Goal: Information Seeking & Learning: Understand process/instructions

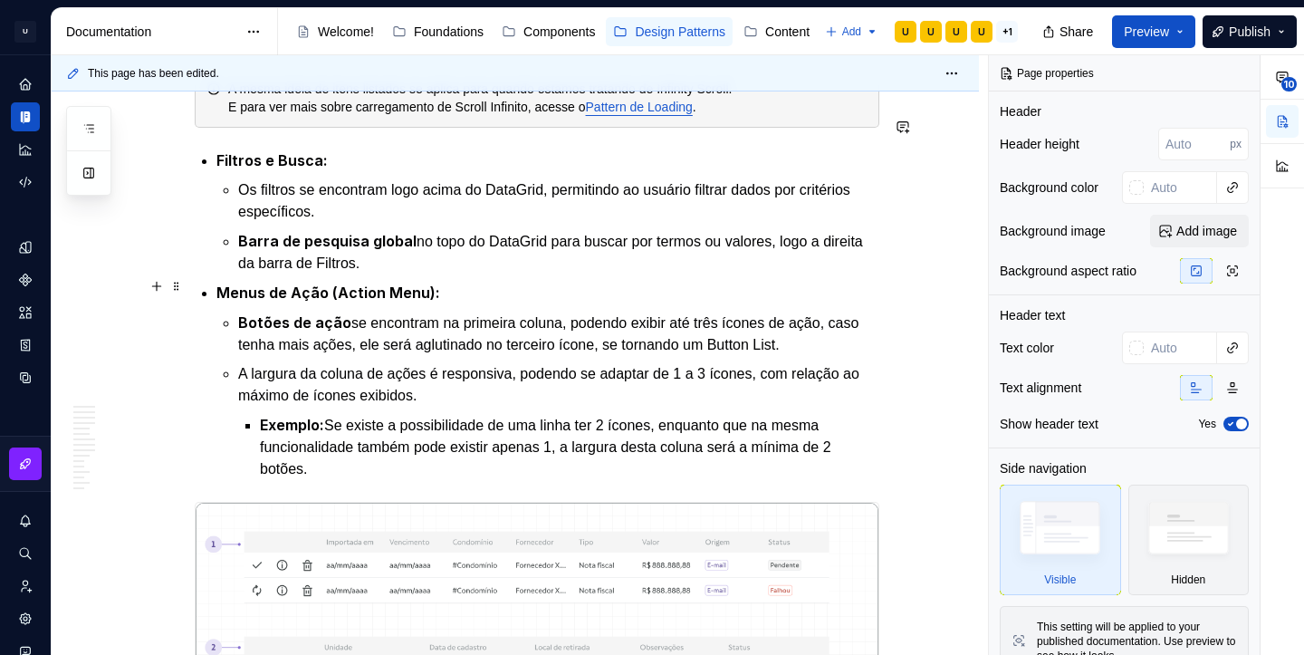
scroll to position [4677, 0]
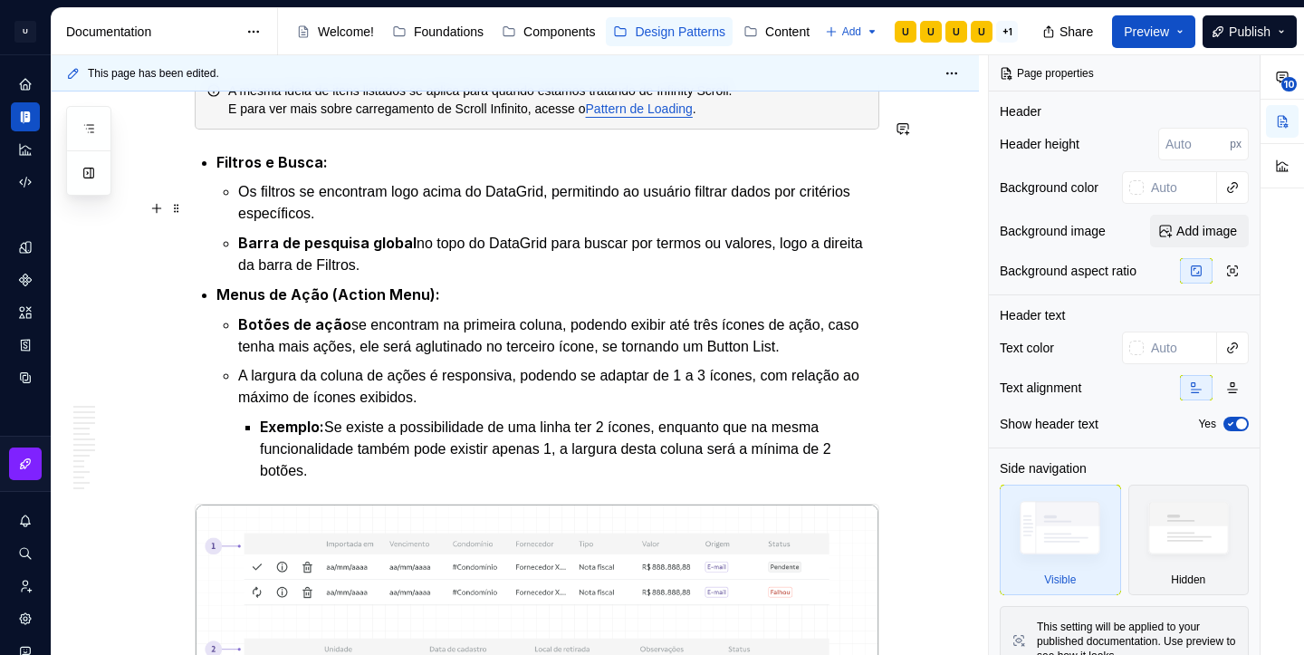
click at [477, 237] on p "Barra de pesquisa global no topo do DataGrid para buscar por termos ou valores,…" at bounding box center [558, 254] width 641 height 44
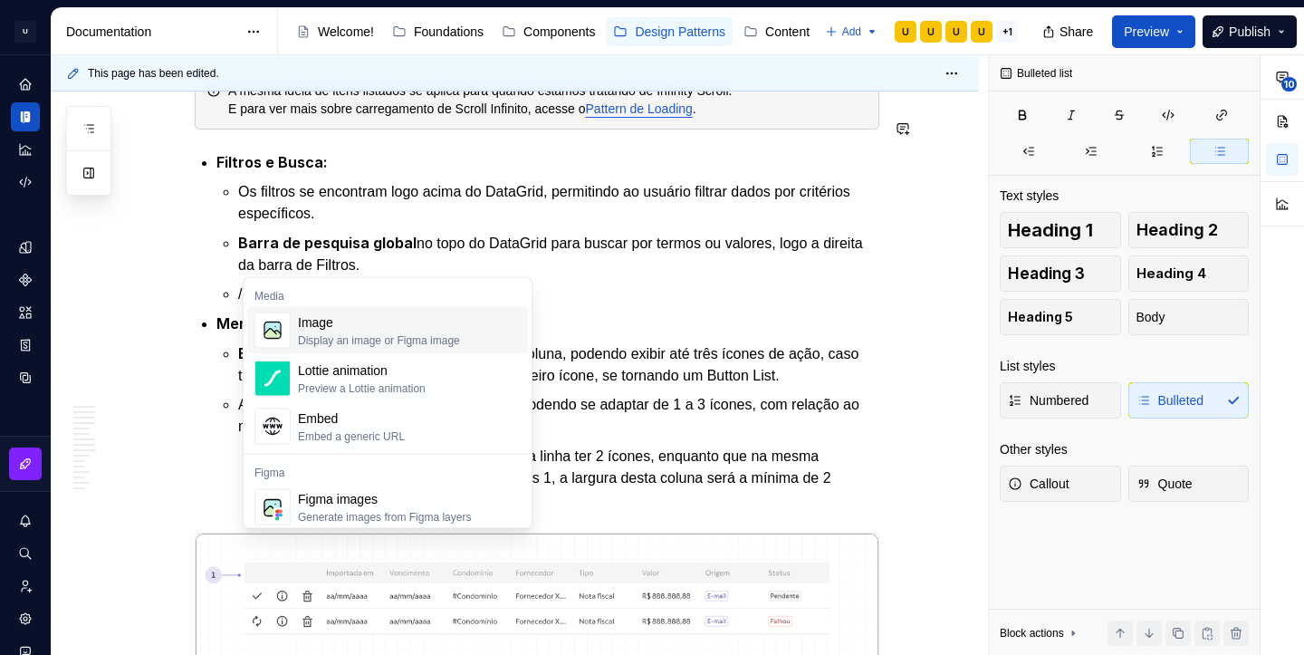
click at [376, 317] on div "Image" at bounding box center [379, 322] width 162 height 18
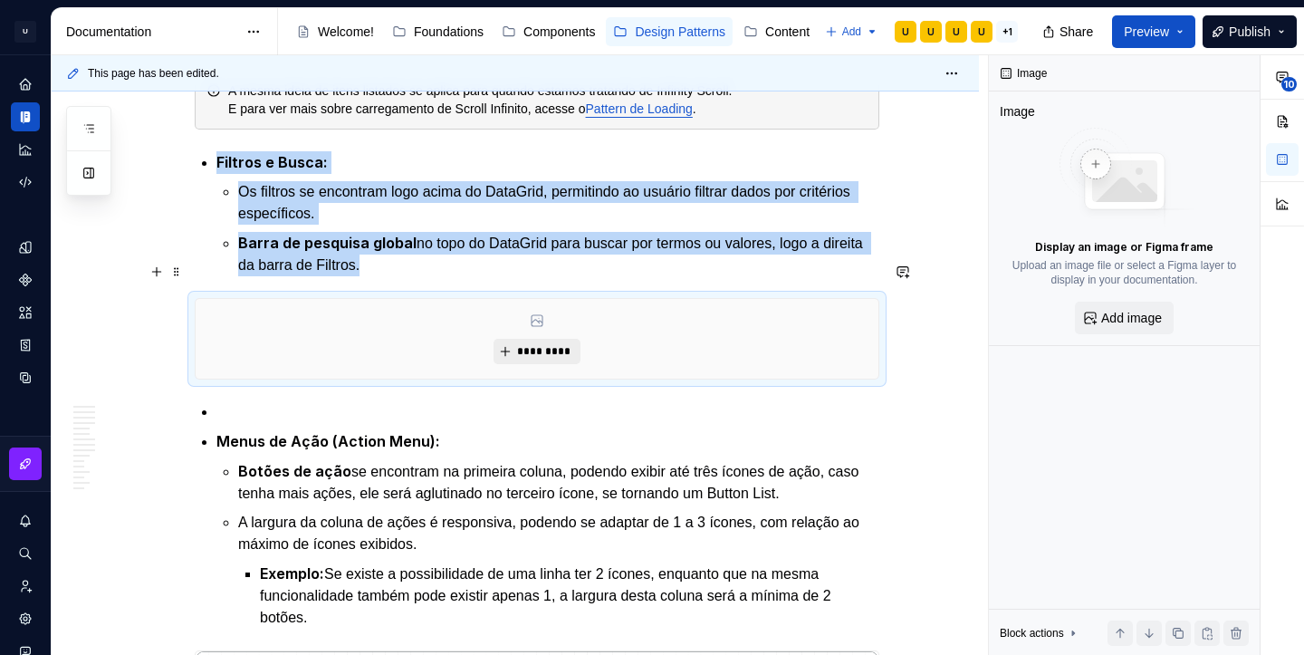
click at [535, 344] on span "*********" at bounding box center [543, 351] width 55 height 14
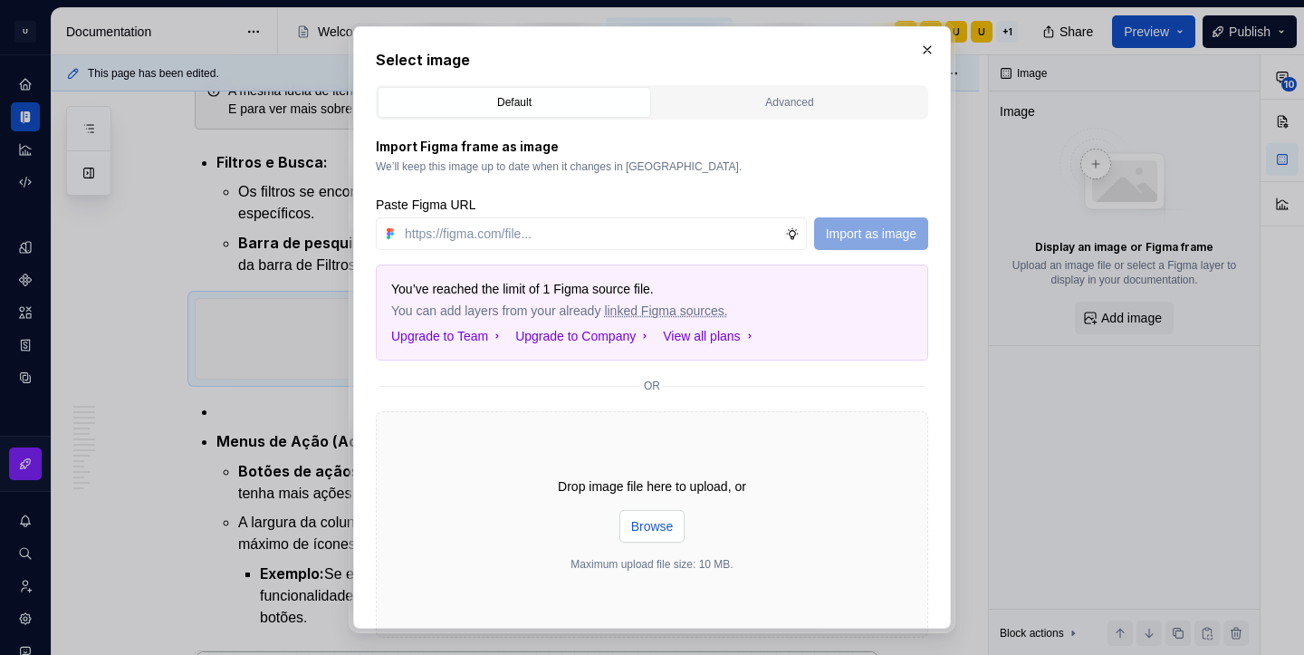
click at [663, 527] on span "Browse" at bounding box center [652, 526] width 43 height 18
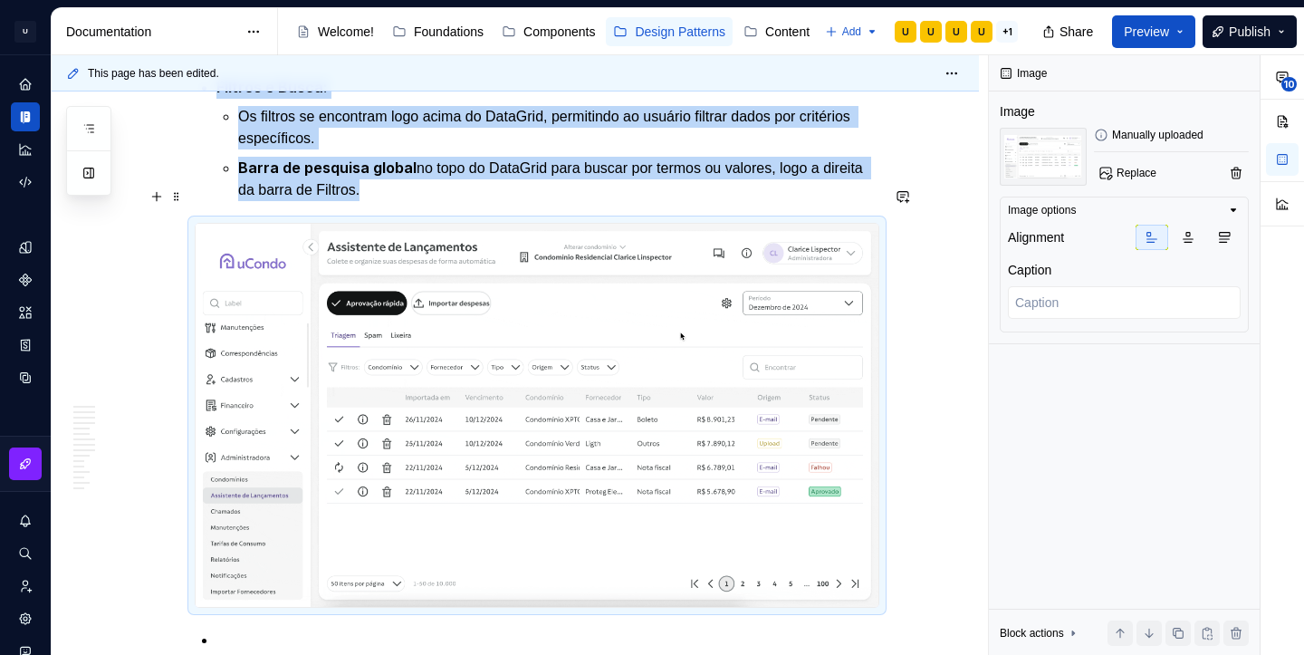
scroll to position [4743, 0]
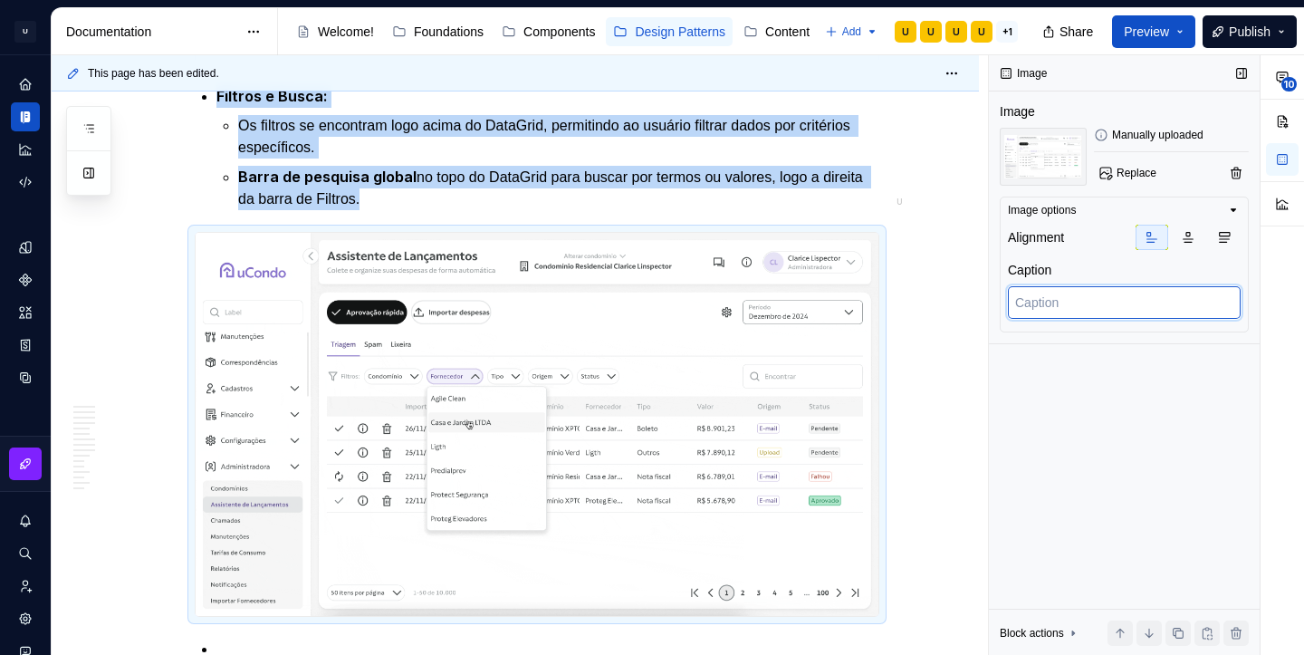
click at [1072, 301] on textarea at bounding box center [1124, 302] width 233 height 33
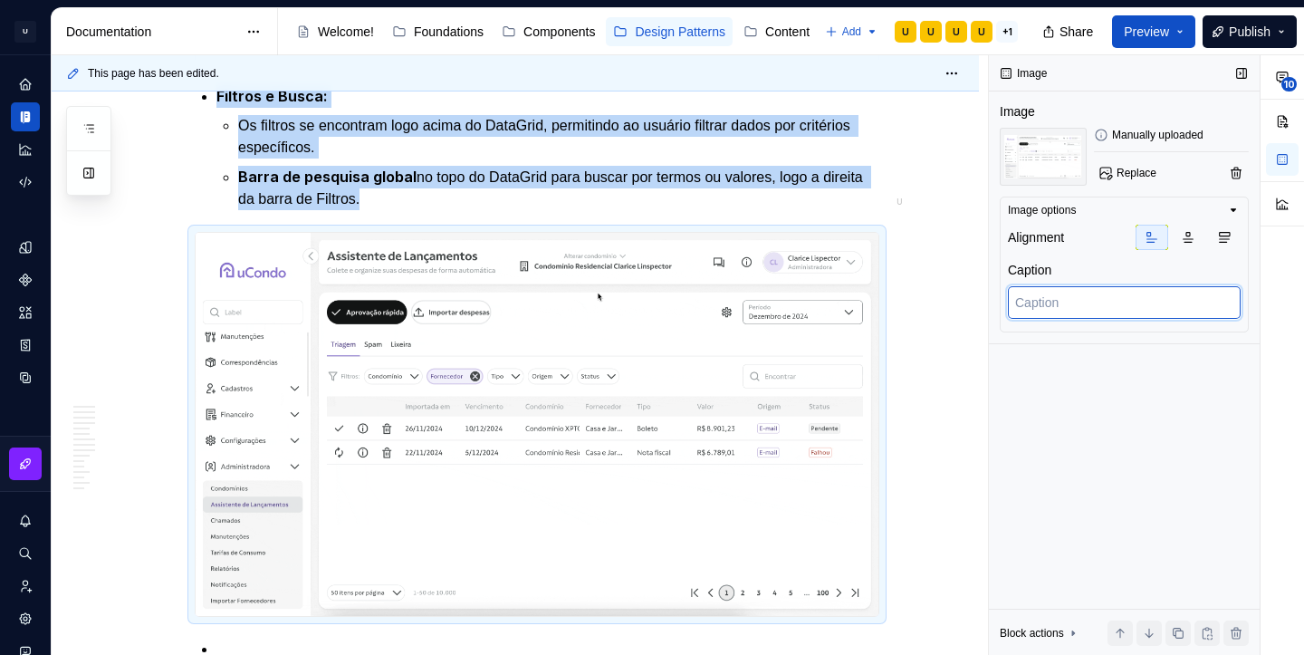
type textarea "*"
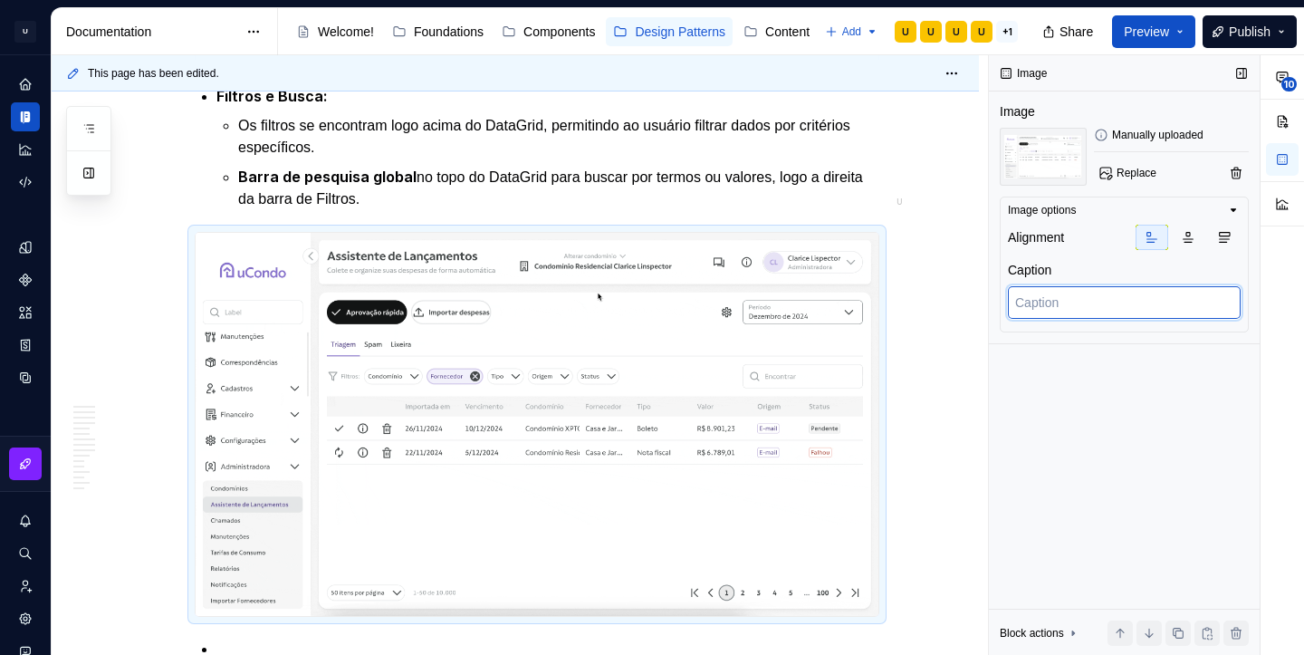
type textarea "E"
type textarea "*"
type textarea "Ex"
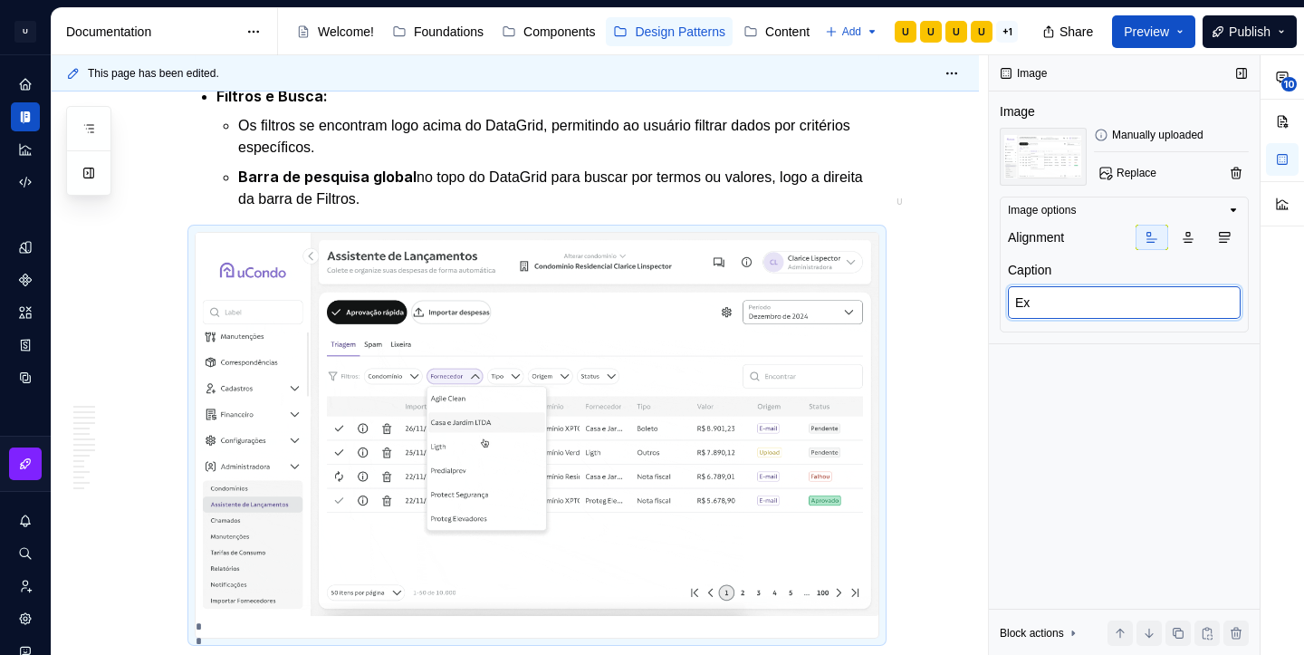
type textarea "*"
type textarea "Exe"
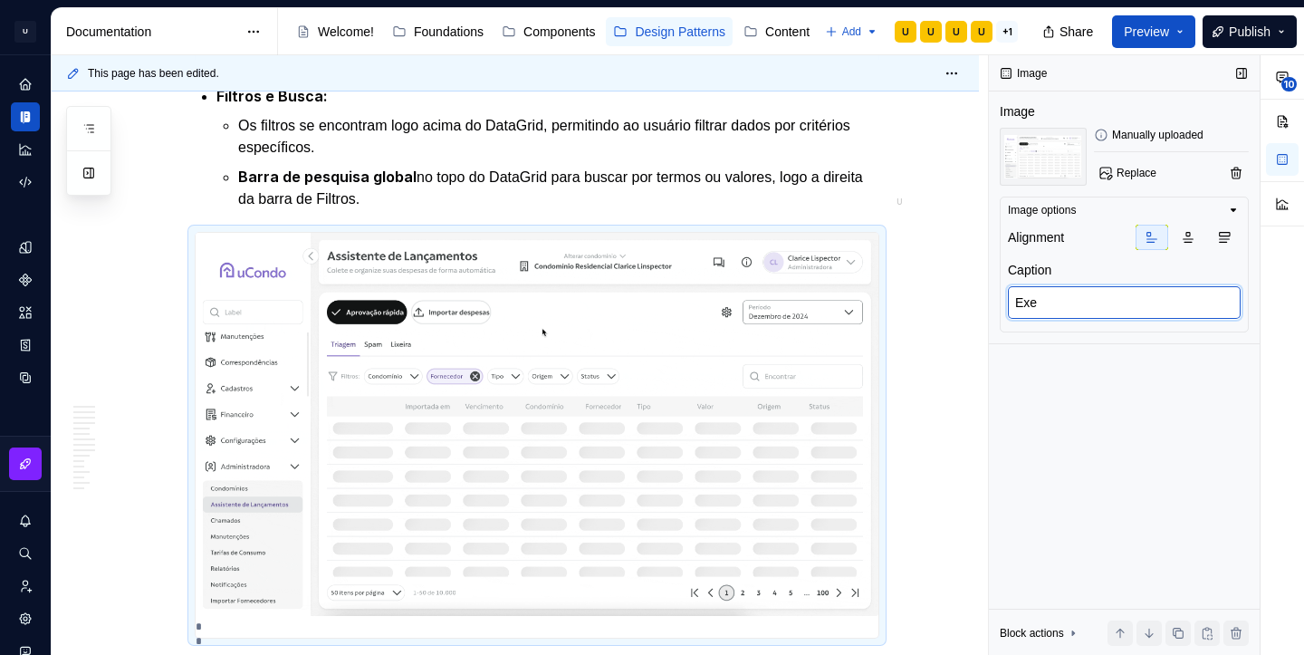
type textarea "*"
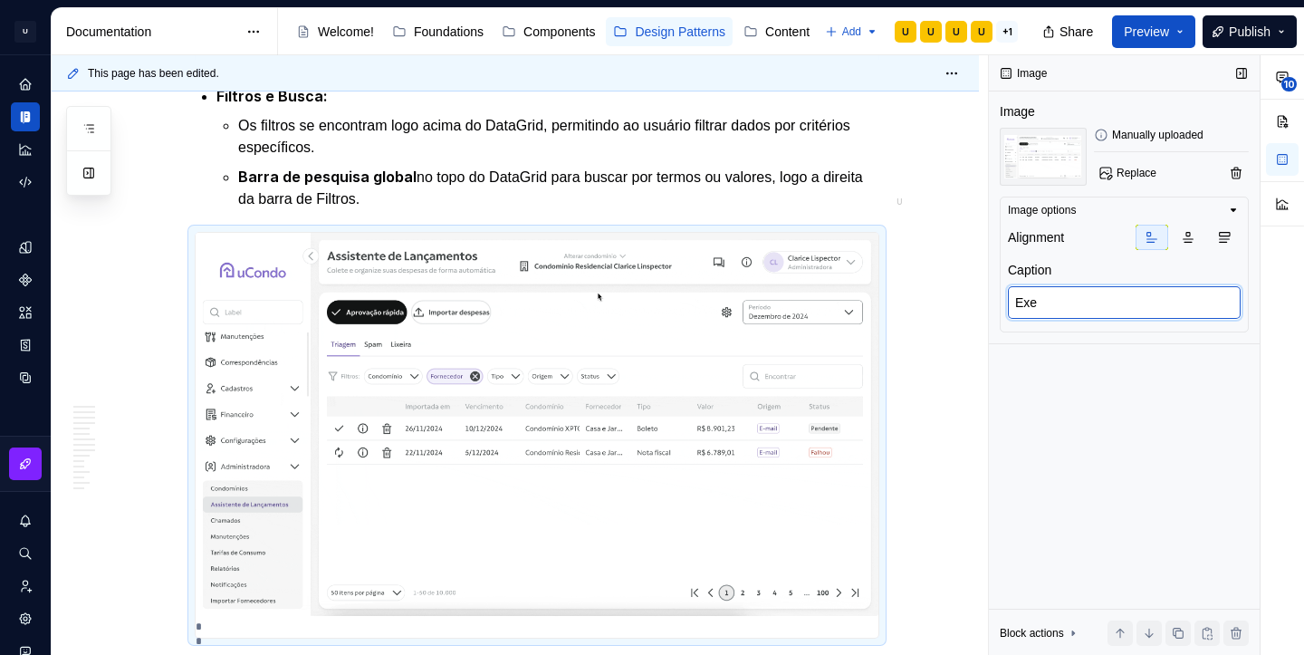
type textarea "Exem"
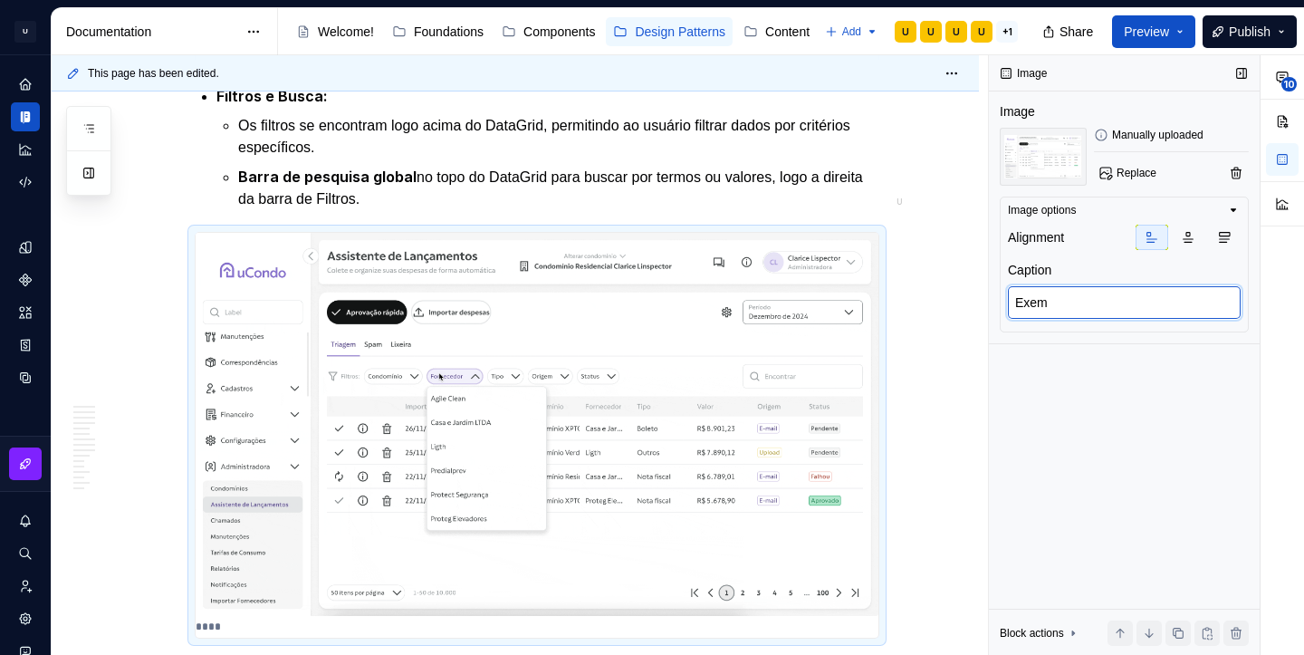
type textarea "*"
type textarea "Exemp"
type textarea "*"
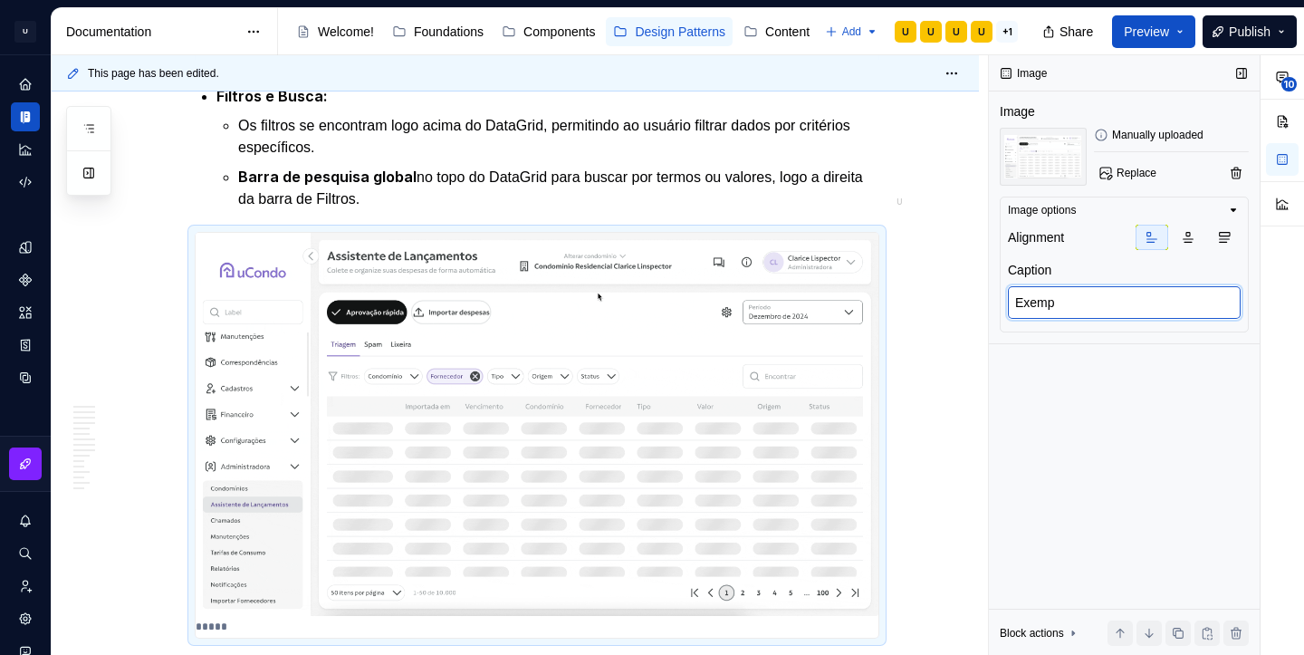
type textarea "Exempl"
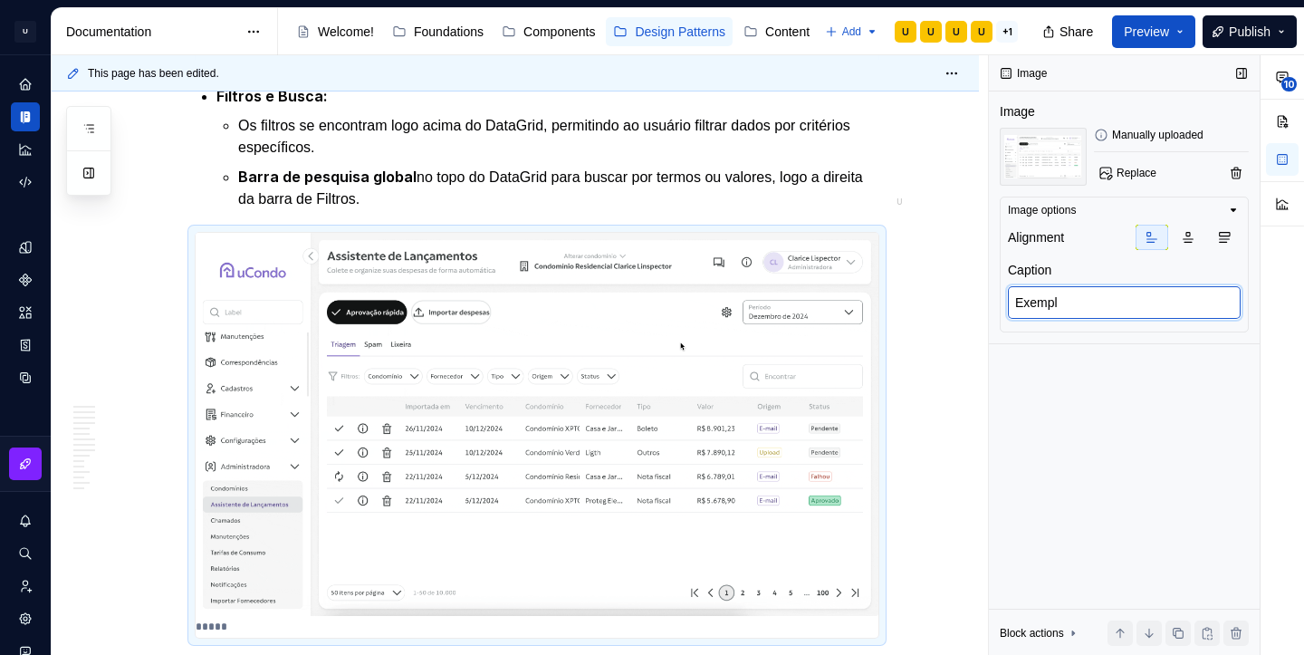
type textarea "*"
type textarea "Exemplo"
type textarea "*"
type textarea "Exemplo"
type textarea "*"
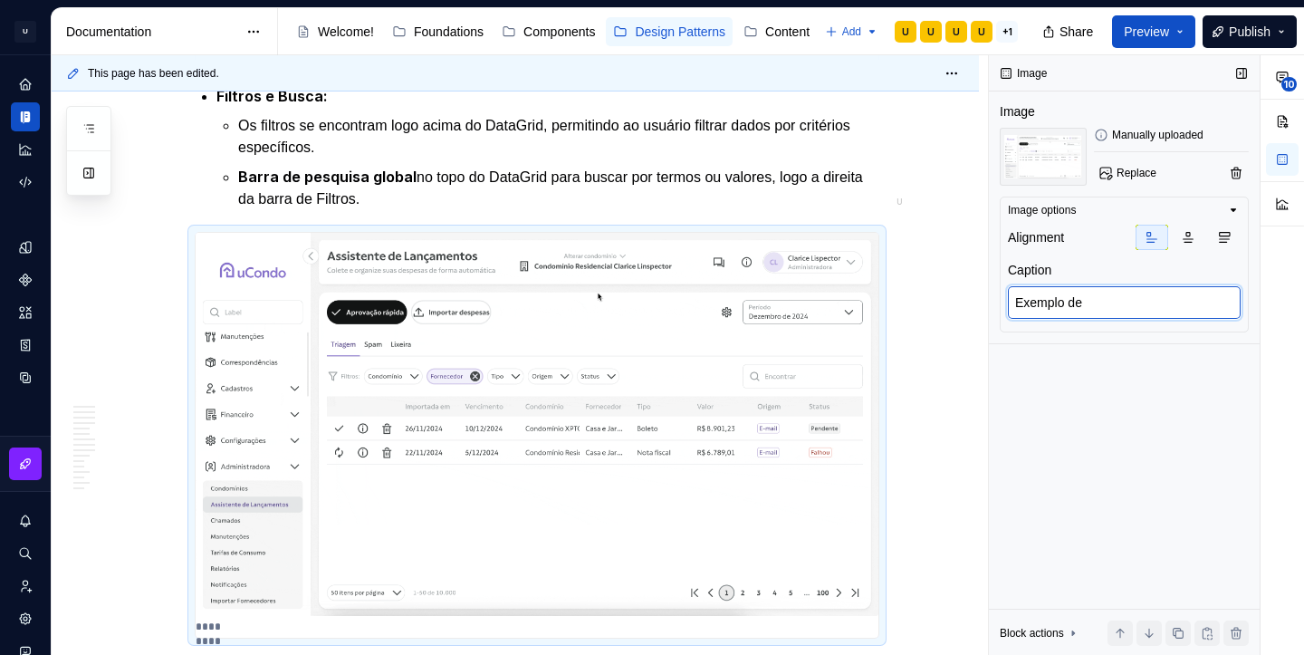
type textarea "Exemplo de f"
type textarea "*"
type textarea "Exemplo de fi"
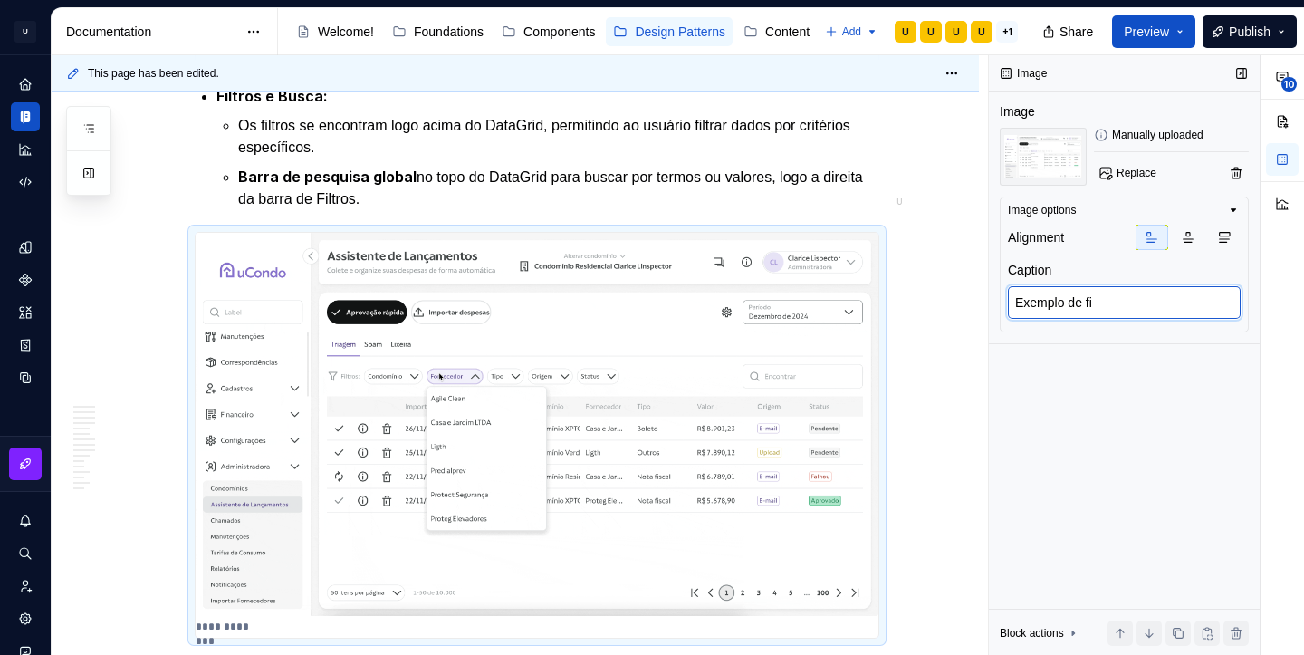
type textarea "*"
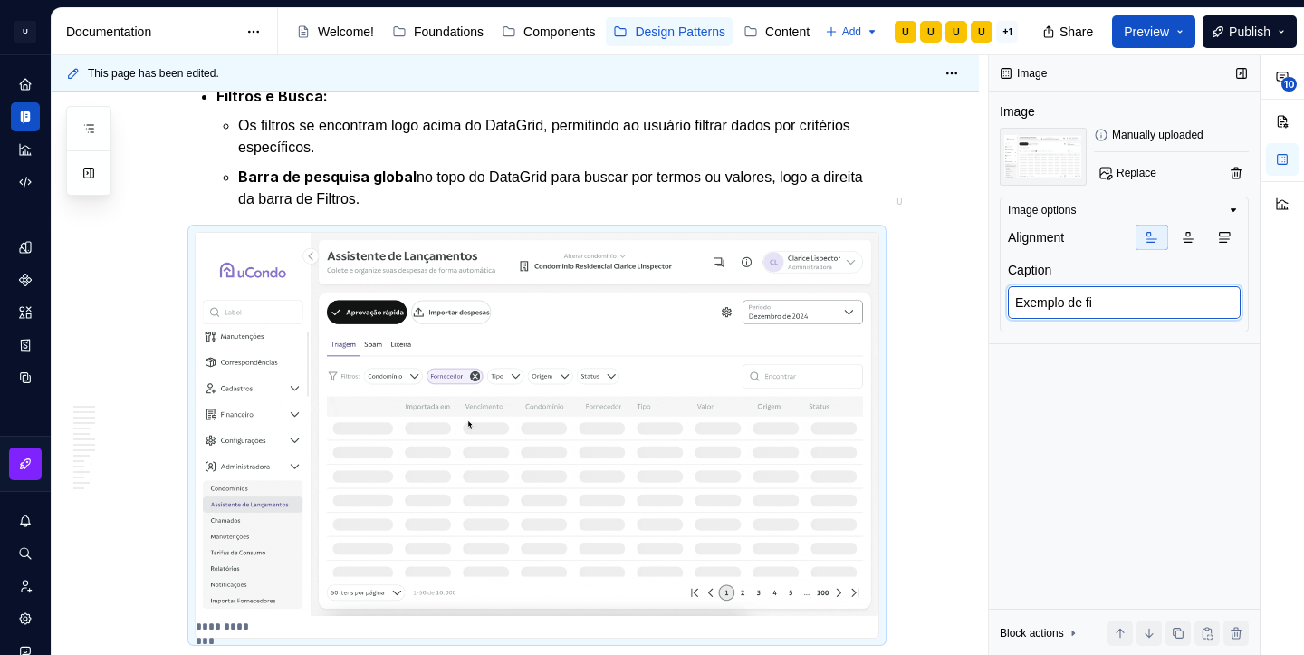
type textarea "Exemplo de fil"
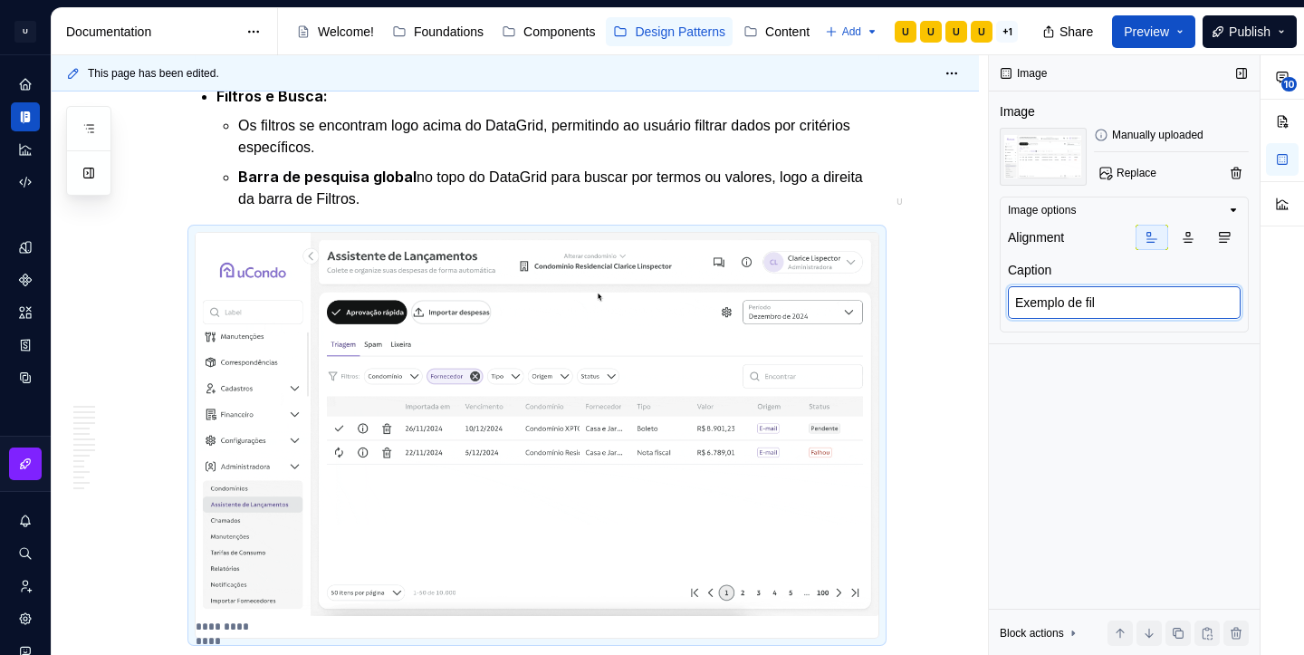
type textarea "*"
type textarea "Exemplo de filtr"
type textarea "*"
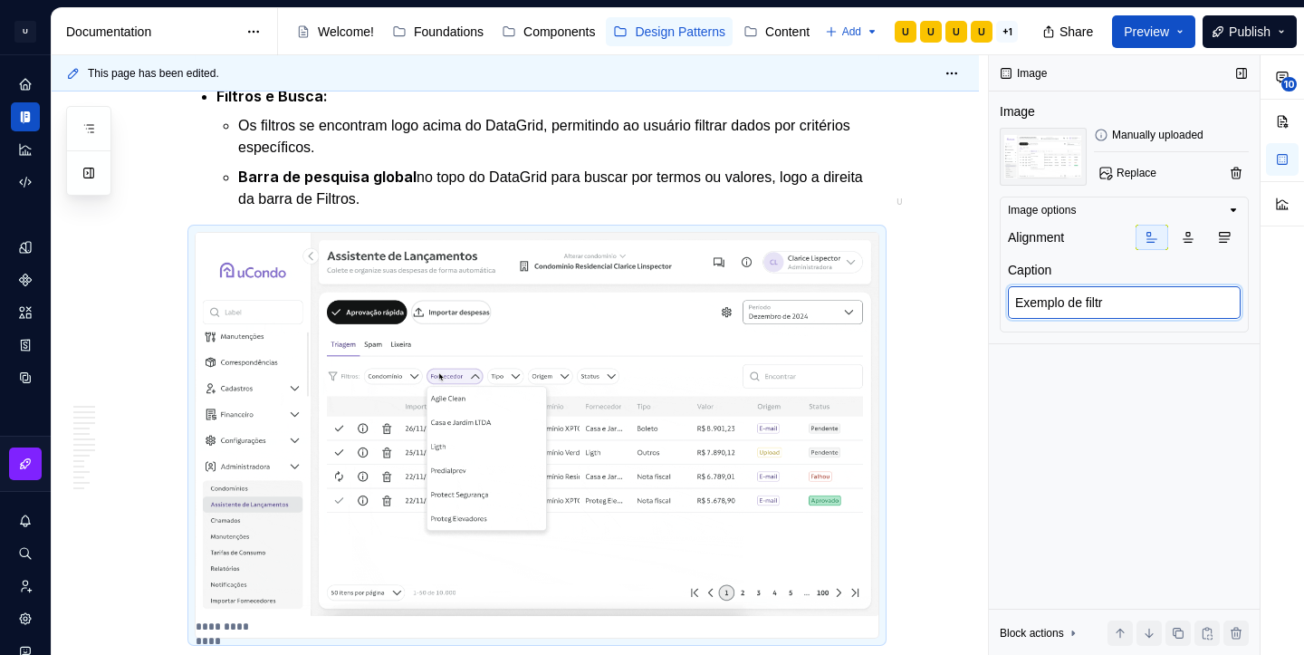
type textarea "Exemplo de filtro"
type textarea "*"
type textarea "Exemplo de filtro a"
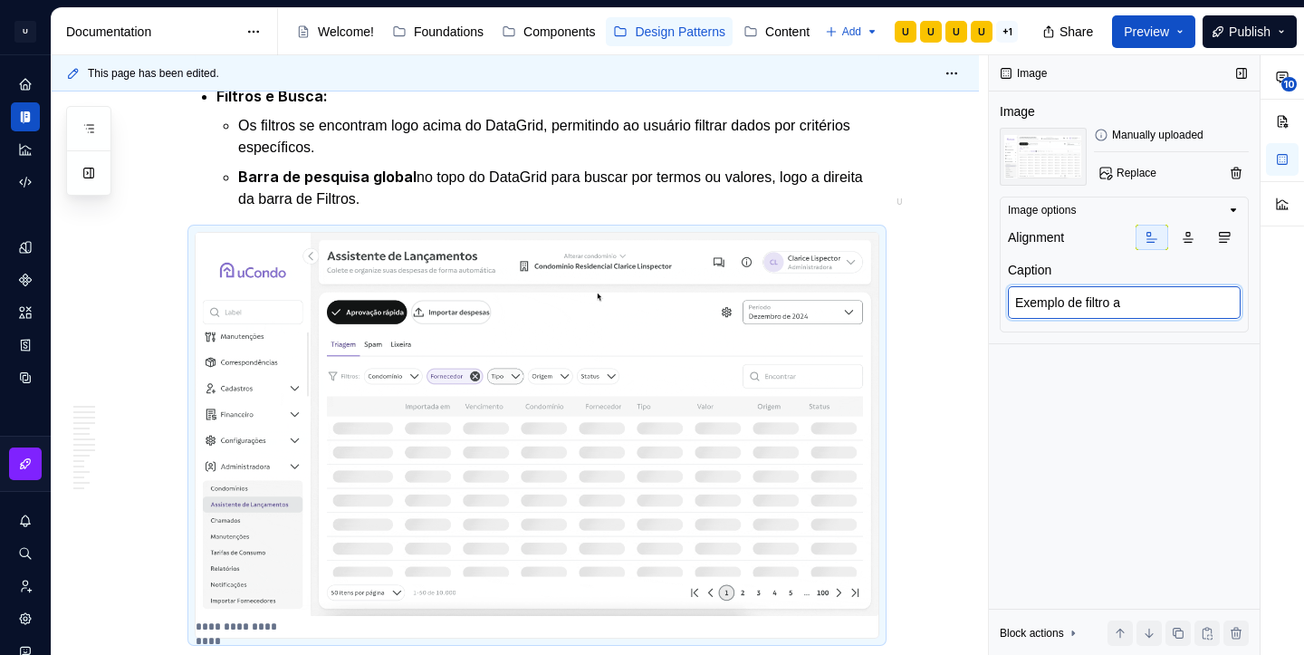
type textarea "*"
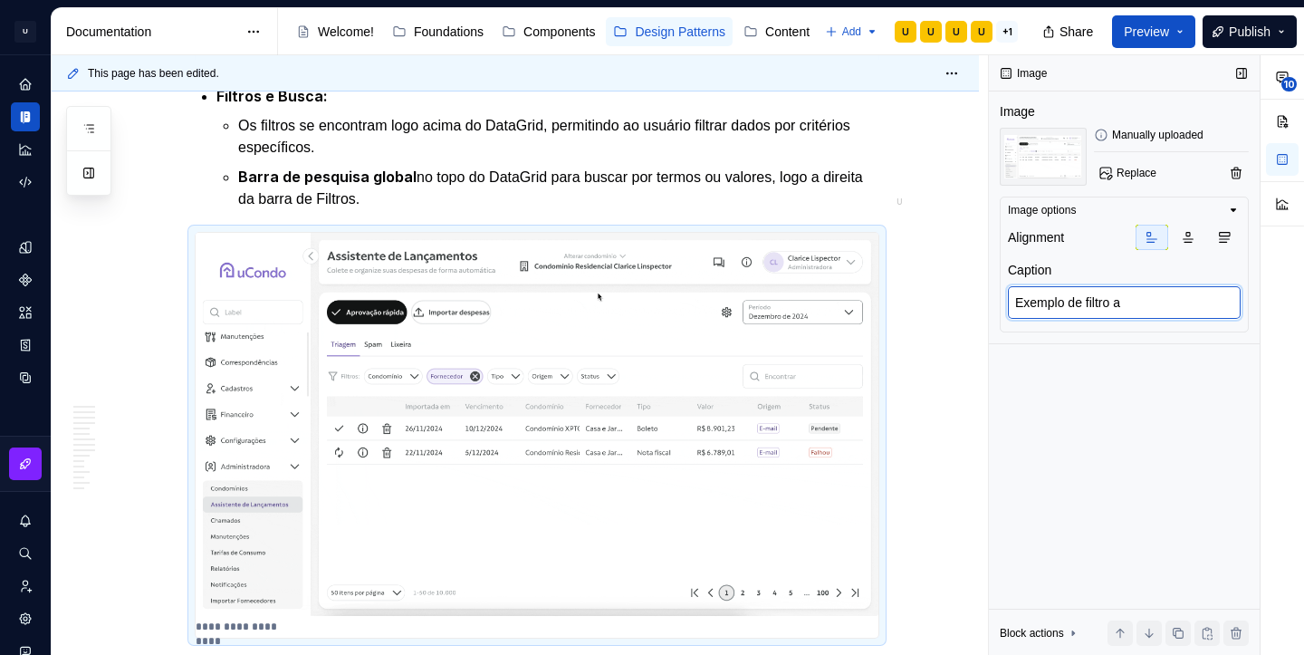
type textarea "Exemplo de filtro ap"
type textarea "*"
type textarea "Exemplo de filtro apl"
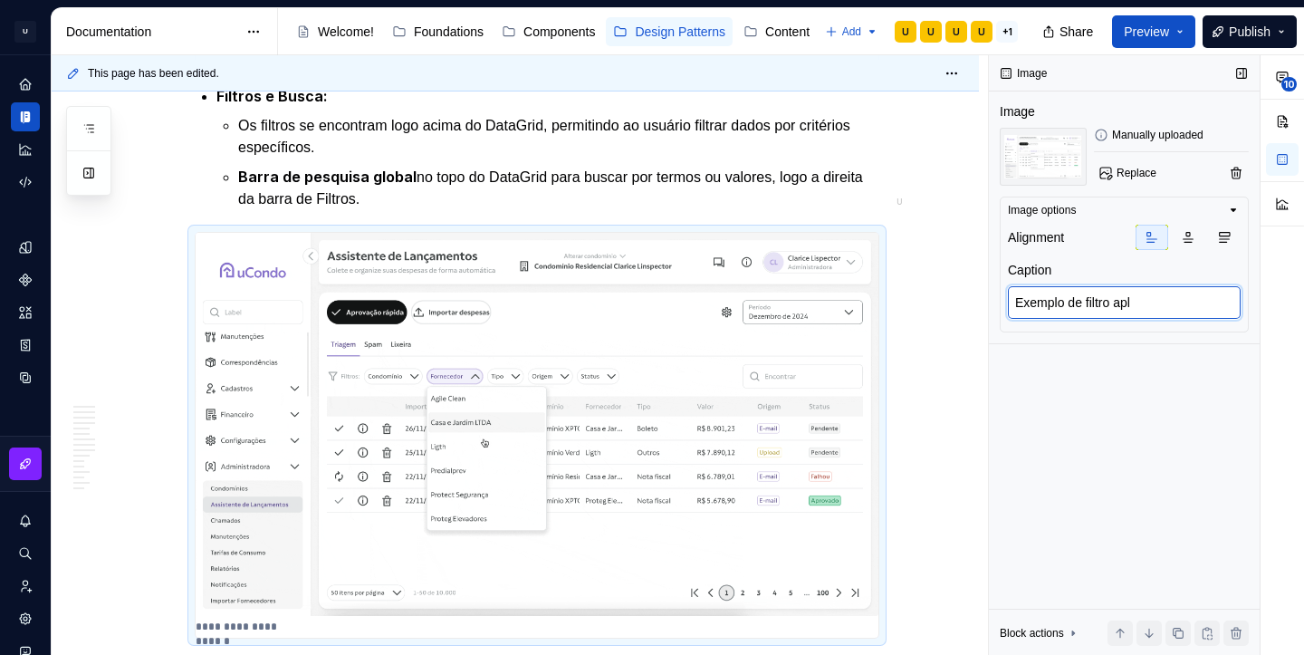
type textarea "*"
type textarea "Exemplo de filtro aplic"
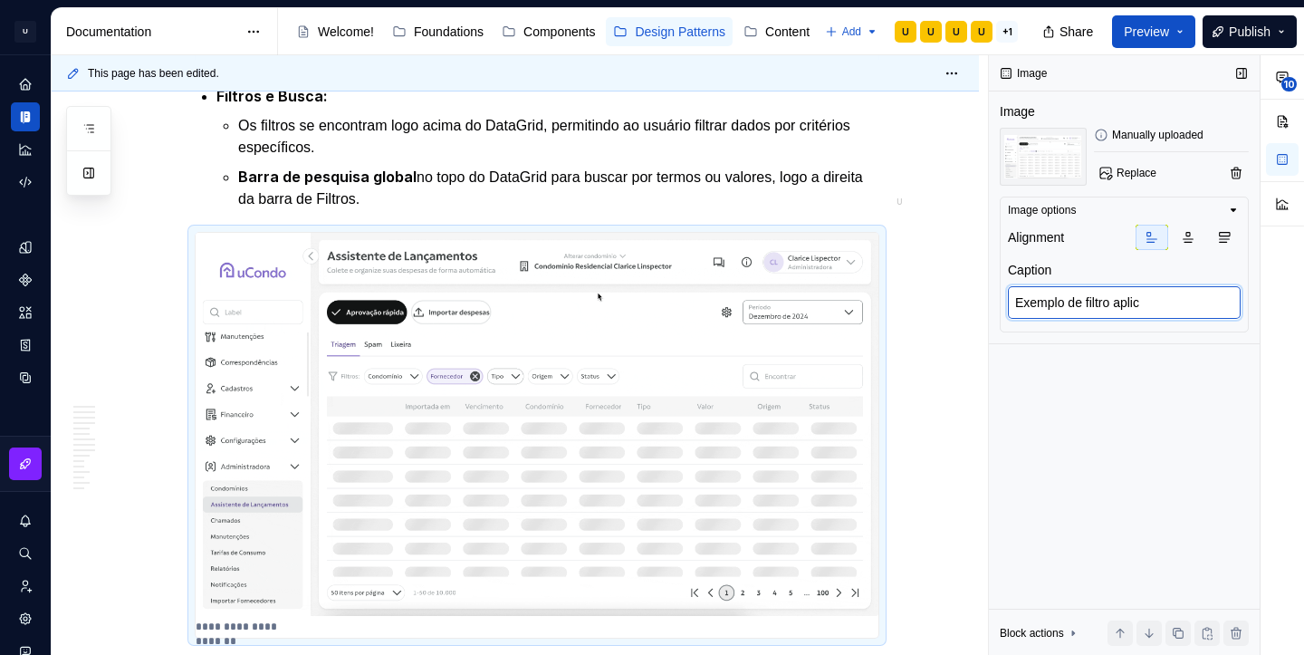
type textarea "*"
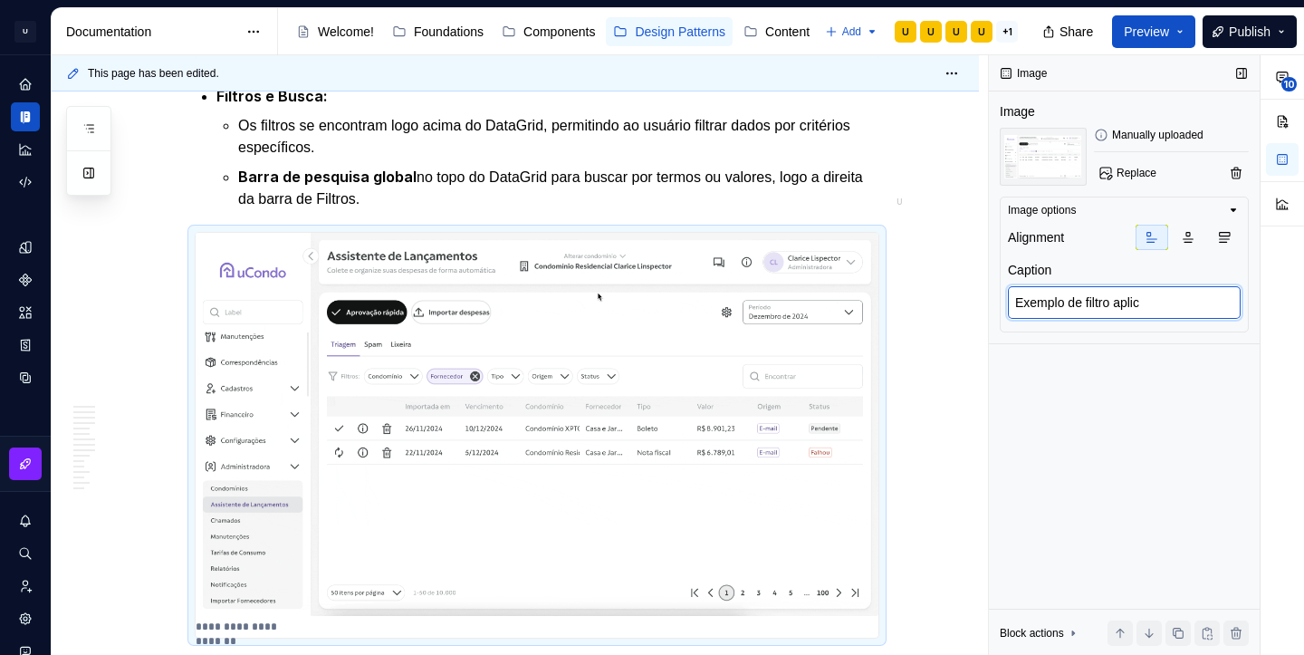
type textarea "Exemplo de filtro aplica"
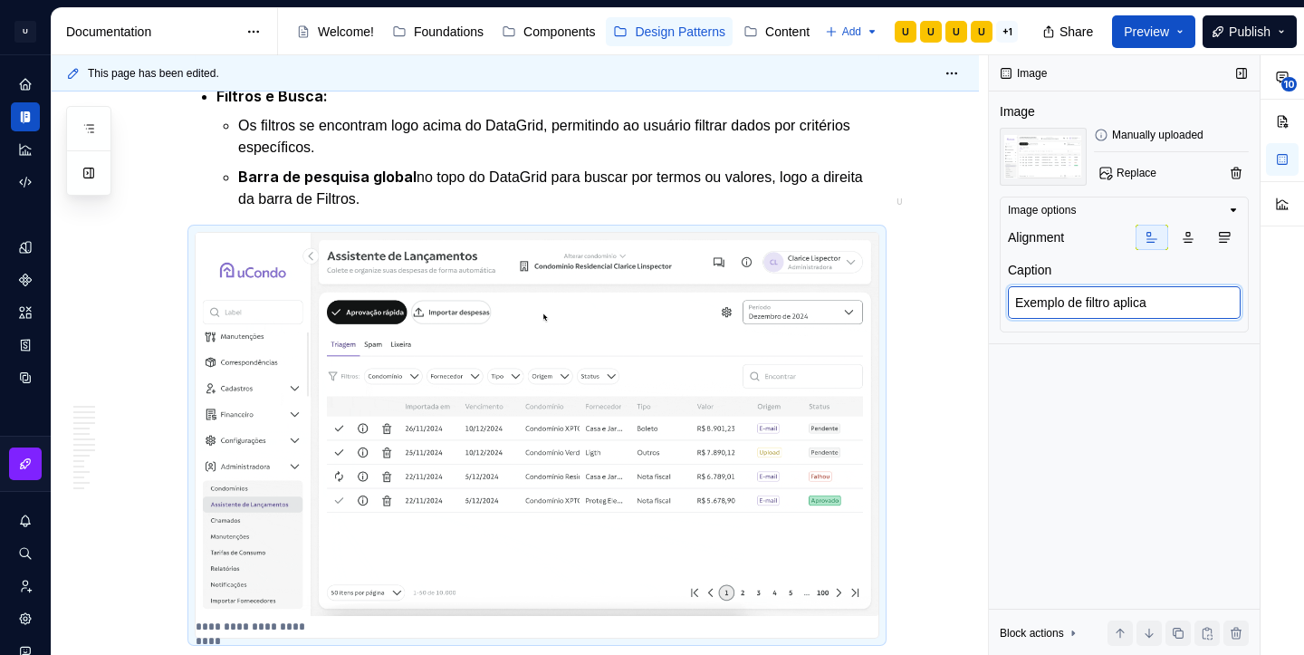
type textarea "*"
type textarea "Exemplo de filtro aplicad"
type textarea "*"
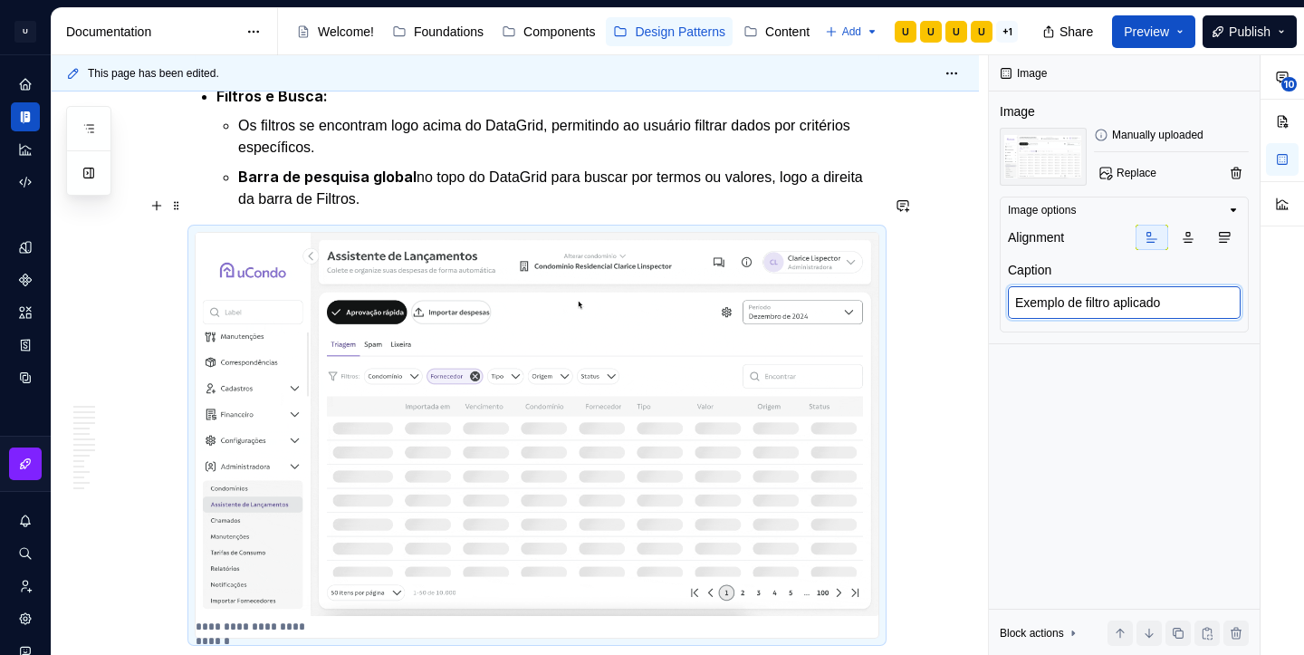
type textarea "Exemplo de filtro aplicado"
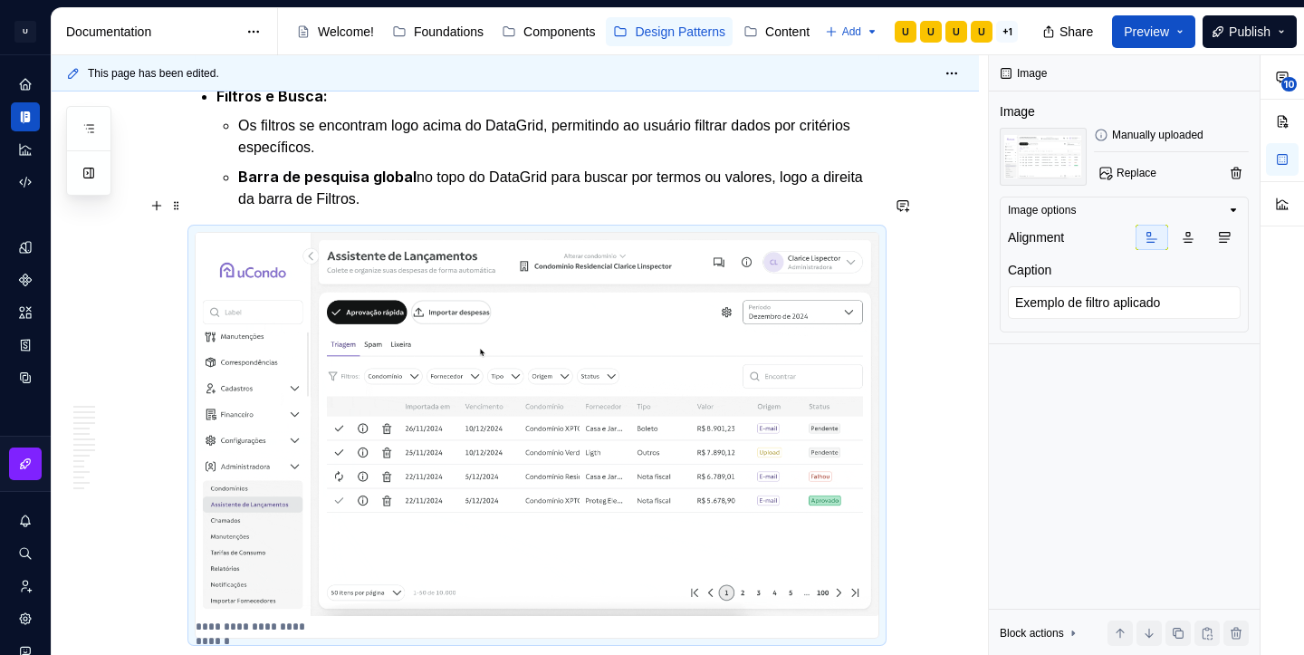
click at [960, 406] on div "Apresentação O DataGrid é um componente essencial para a apresentação de grande…" at bounding box center [515, 263] width 927 height 9393
type textarea "*"
